Goal: Find specific page/section

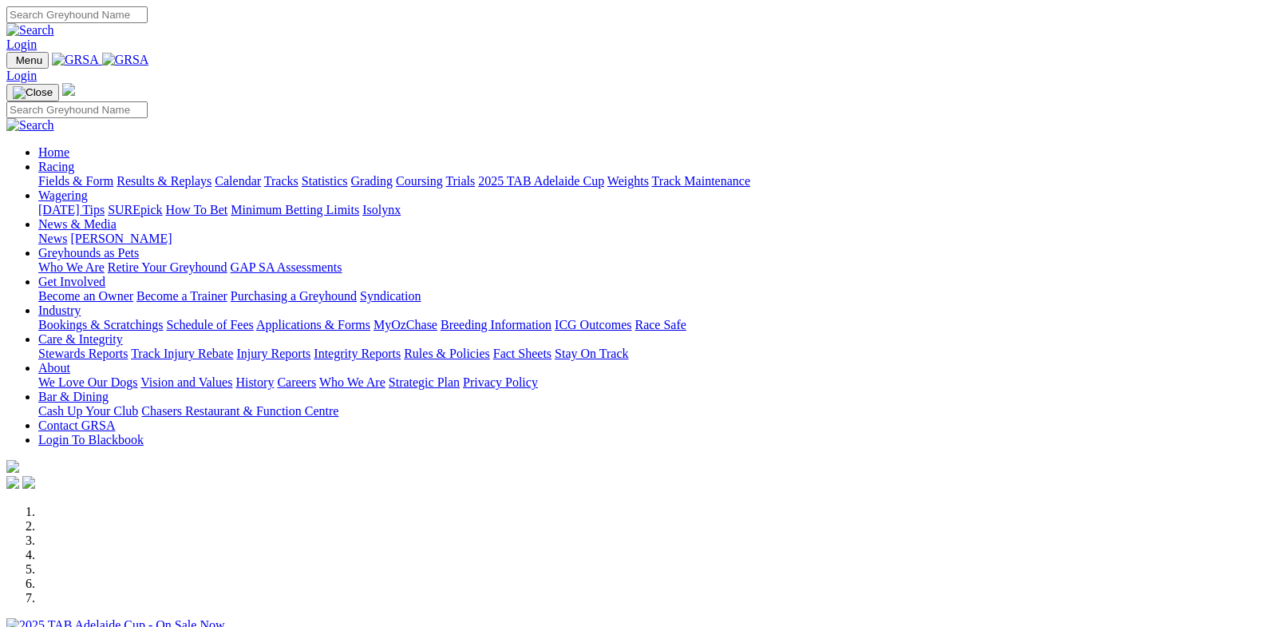
click at [74, 160] on link "Racing" at bounding box center [56, 167] width 36 height 14
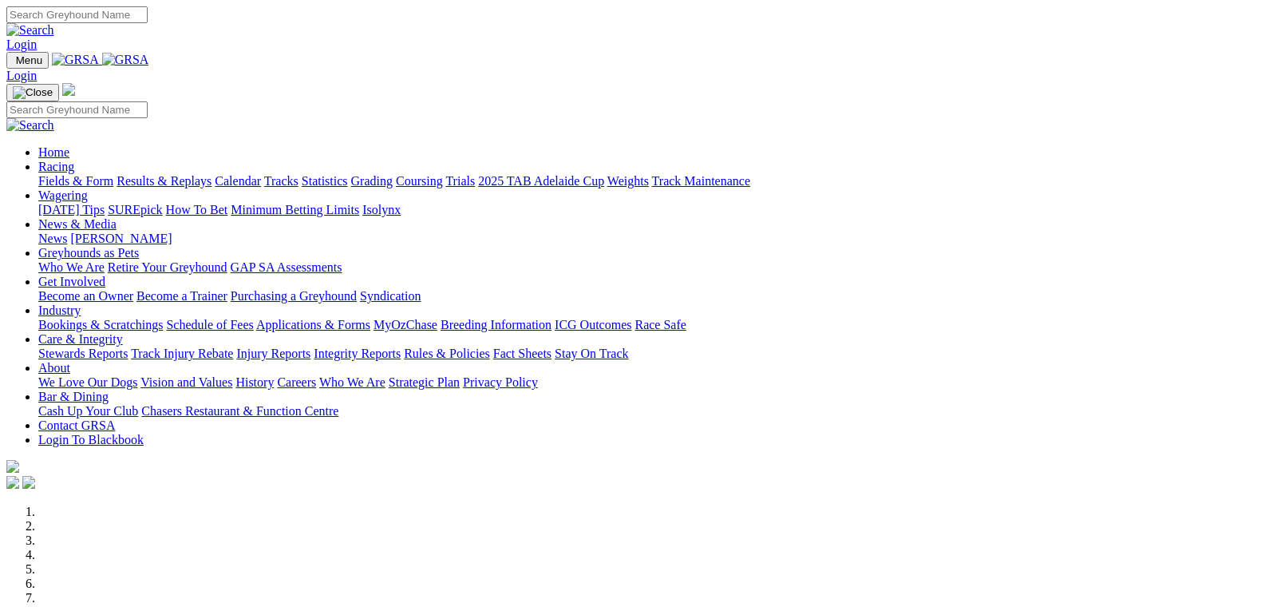
click at [74, 160] on link "Racing" at bounding box center [56, 167] width 36 height 14
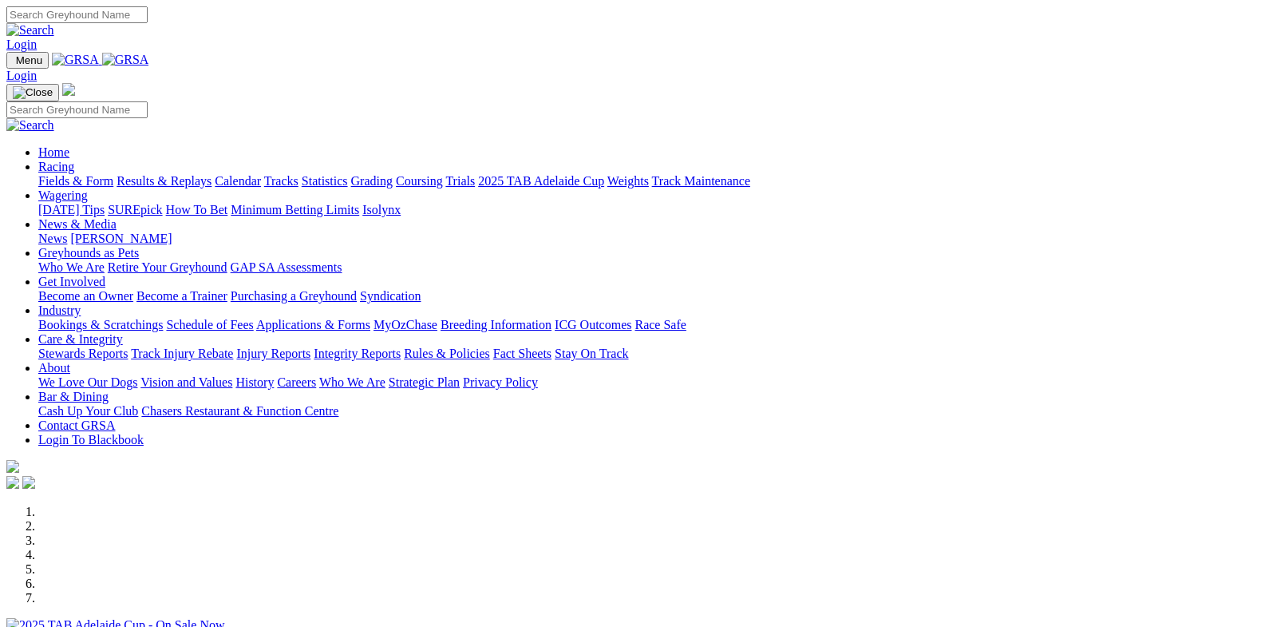
click at [74, 160] on link "Racing" at bounding box center [56, 167] width 36 height 14
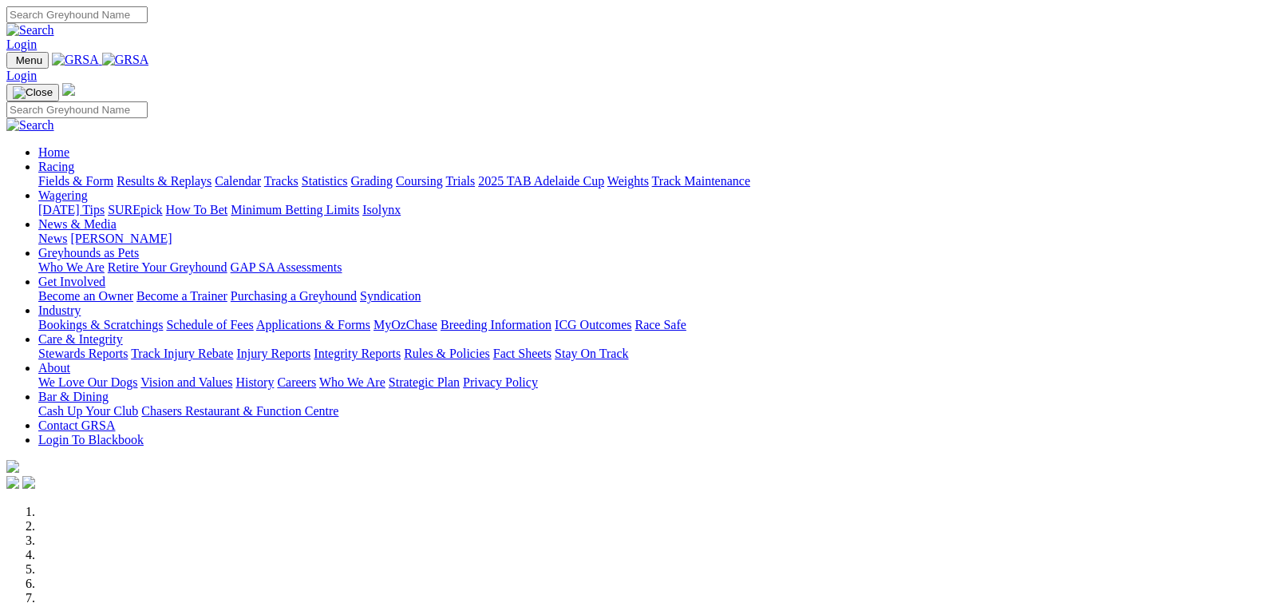
click at [80, 174] on link "Fields & Form" at bounding box center [75, 181] width 75 height 14
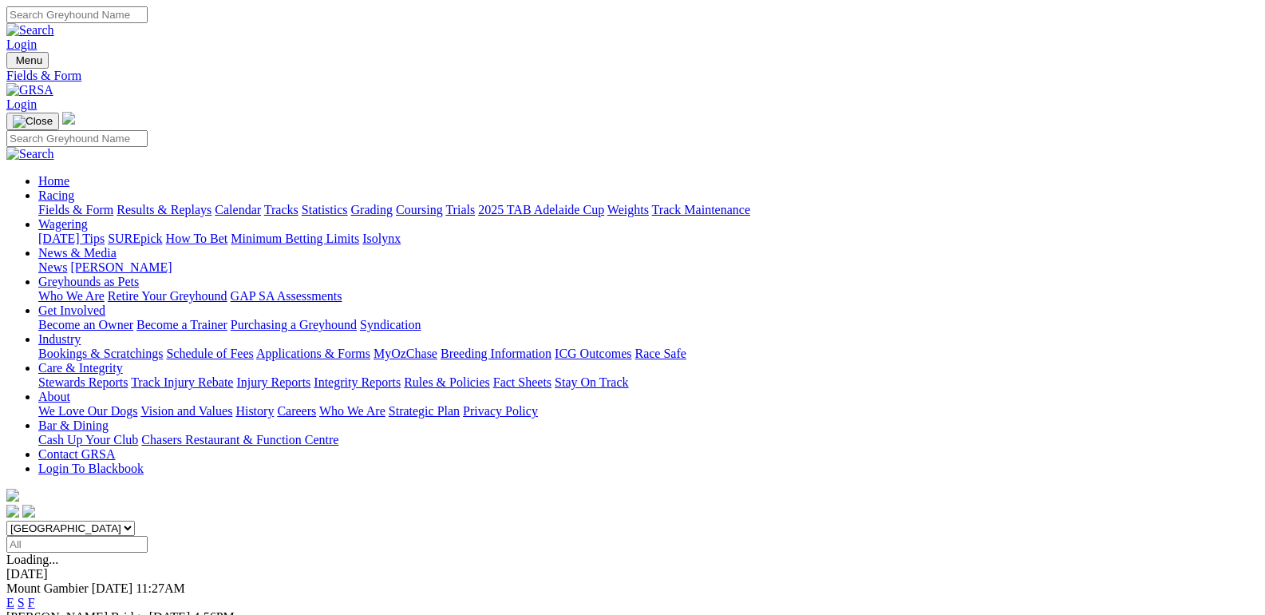
click at [35, 595] on link "F" at bounding box center [31, 602] width 7 height 14
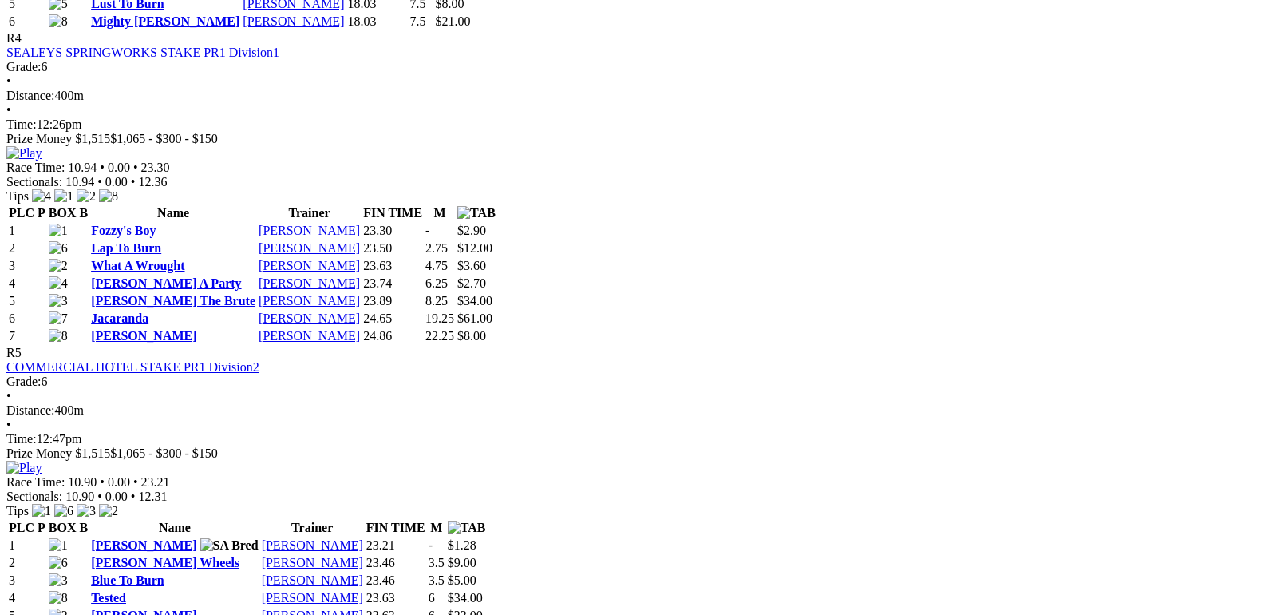
scroll to position [1676, 0]
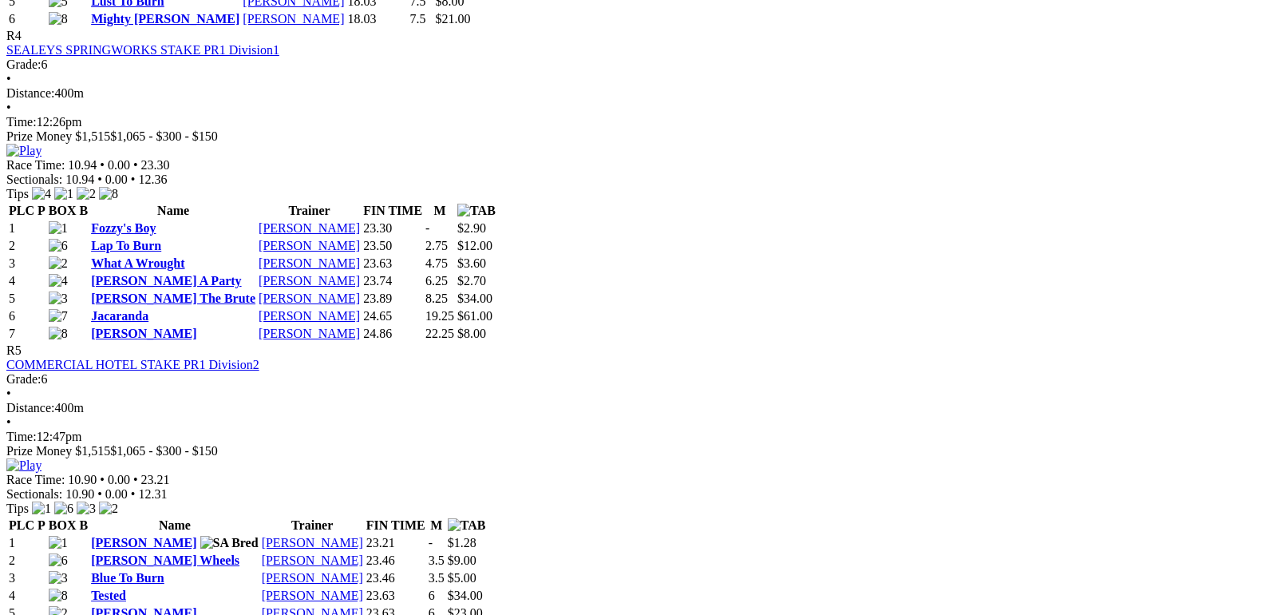
scroll to position [1197, 0]
